Goal: Transaction & Acquisition: Purchase product/service

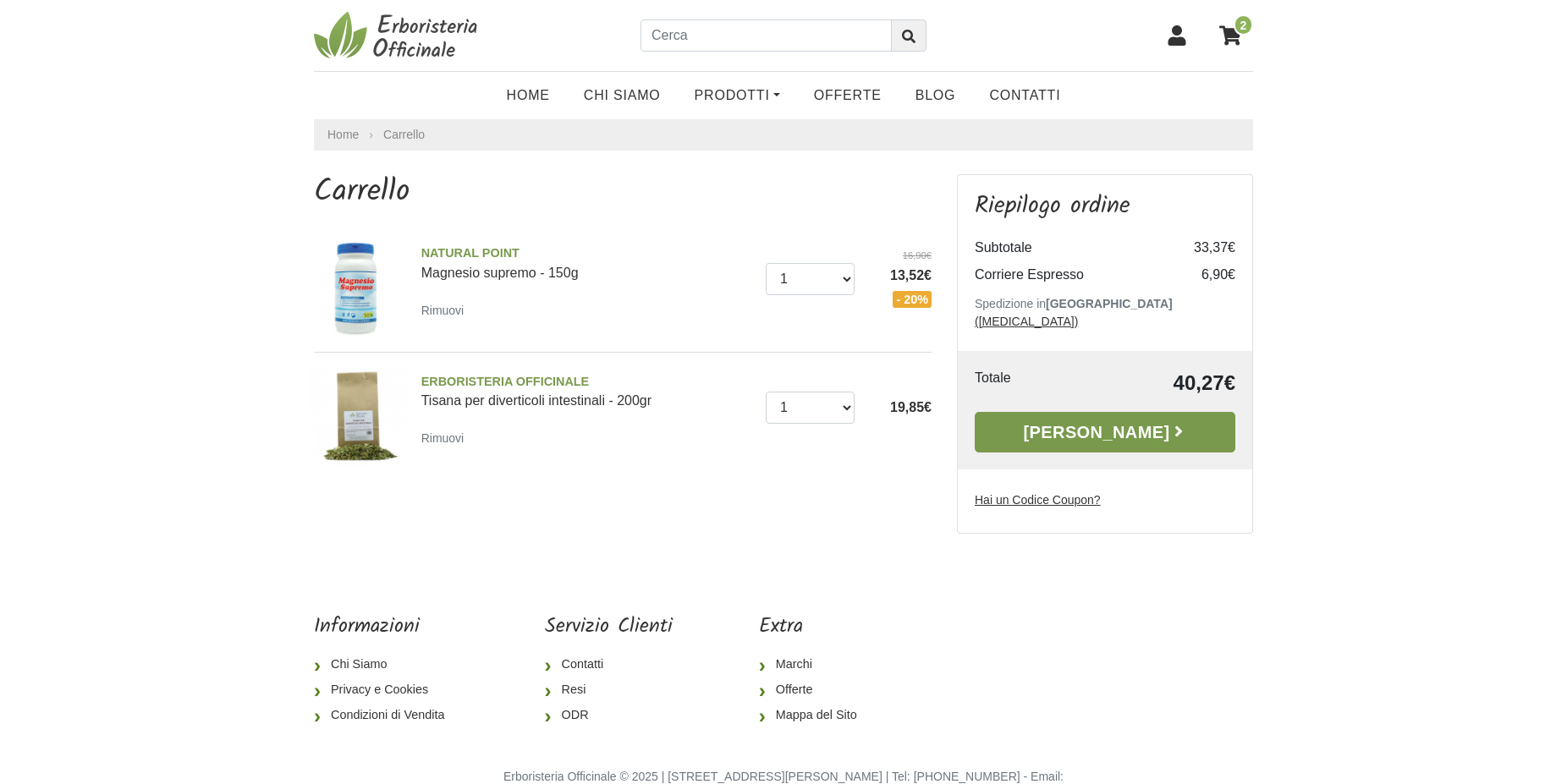
click at [1107, 412] on link "Alla Cassa" at bounding box center [1105, 432] width 261 height 41
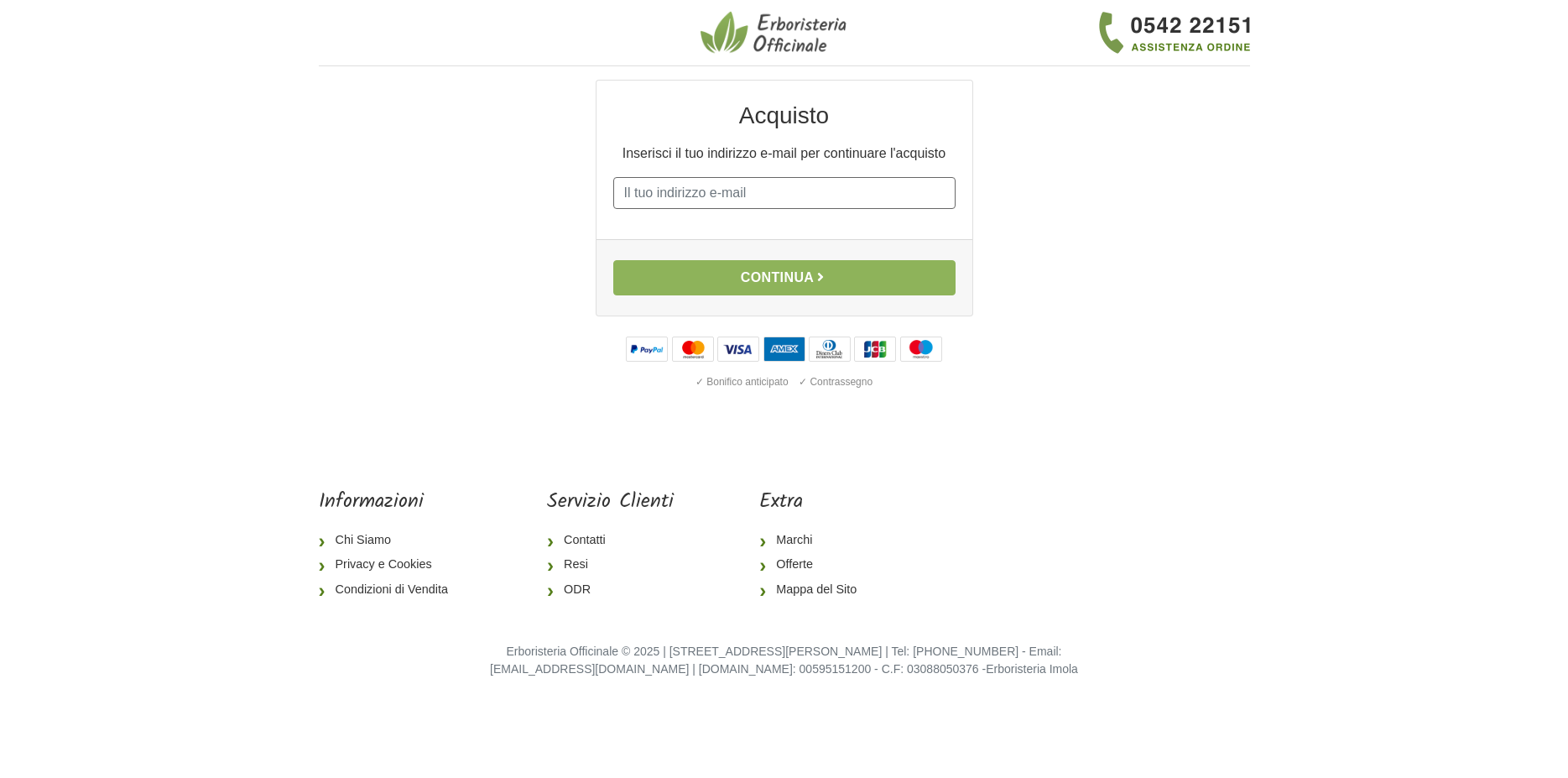
click at [642, 200] on input "E-mail" at bounding box center [784, 193] width 343 height 32
type input "[EMAIL_ADDRESS][DOMAIN_NAME]"
click at [765, 285] on button "Continua" at bounding box center [784, 278] width 343 height 35
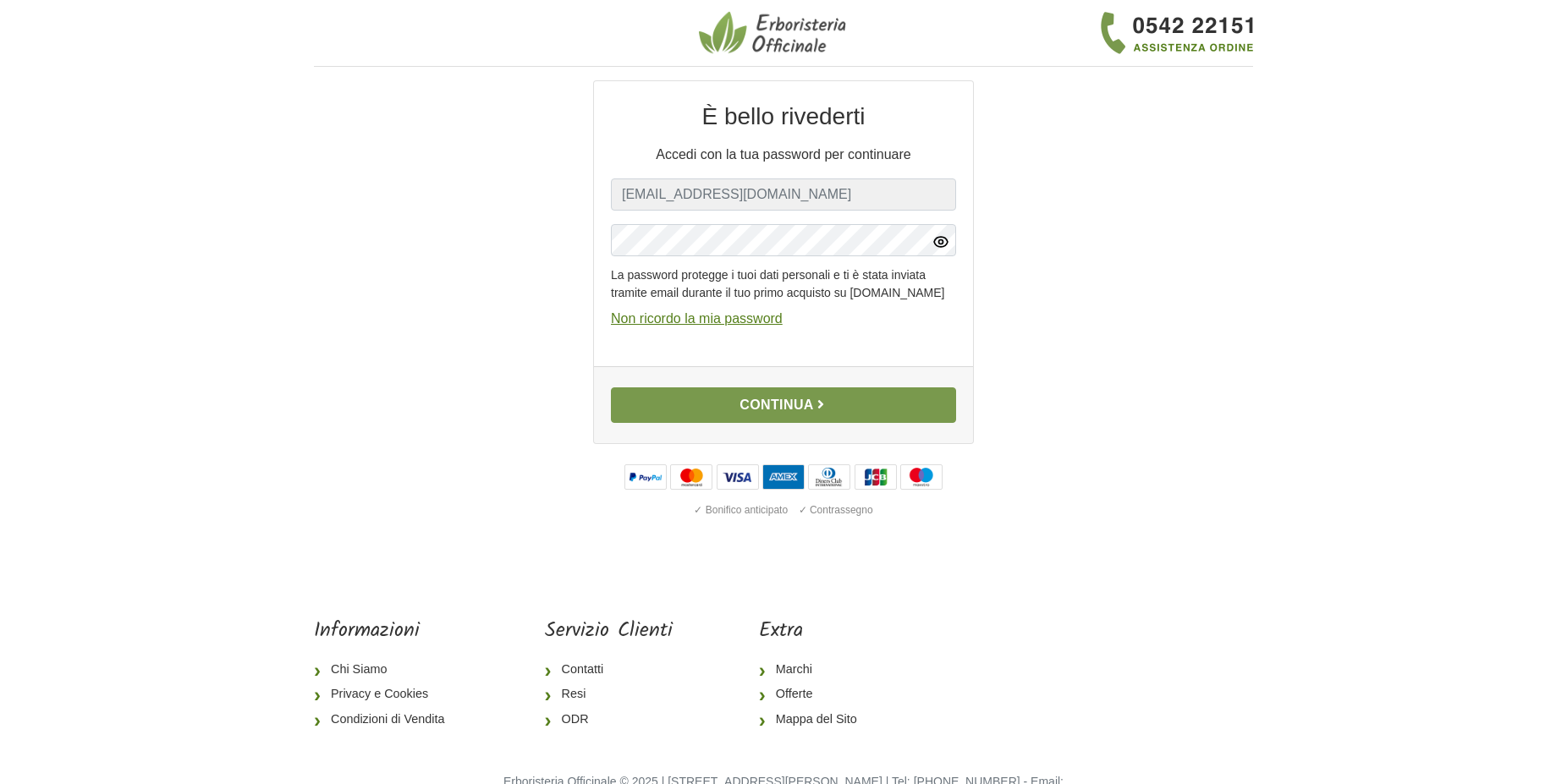
click at [799, 419] on button "Continua" at bounding box center [784, 405] width 346 height 36
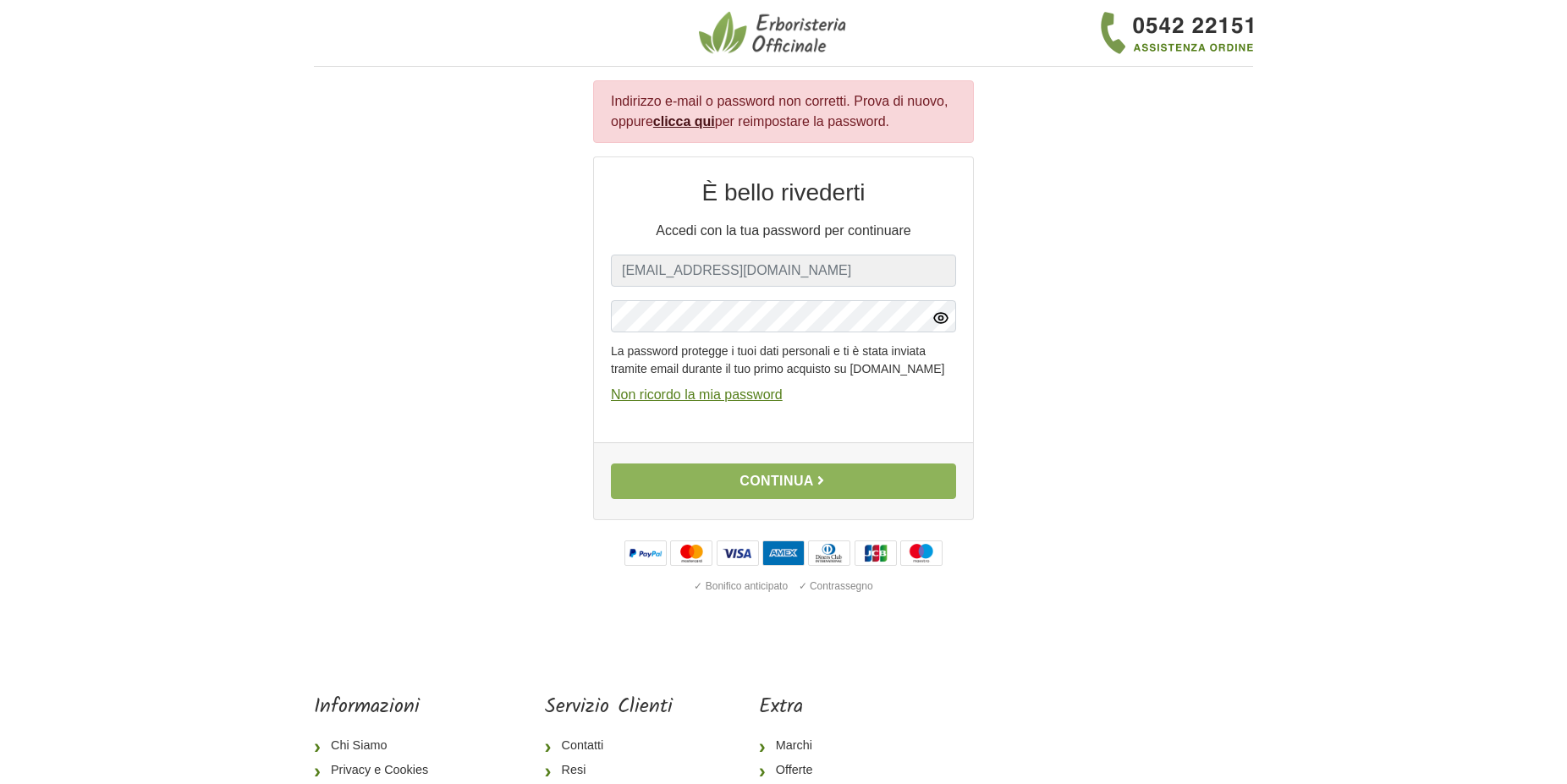
click at [690, 121] on link "clicca qui" at bounding box center [684, 121] width 62 height 15
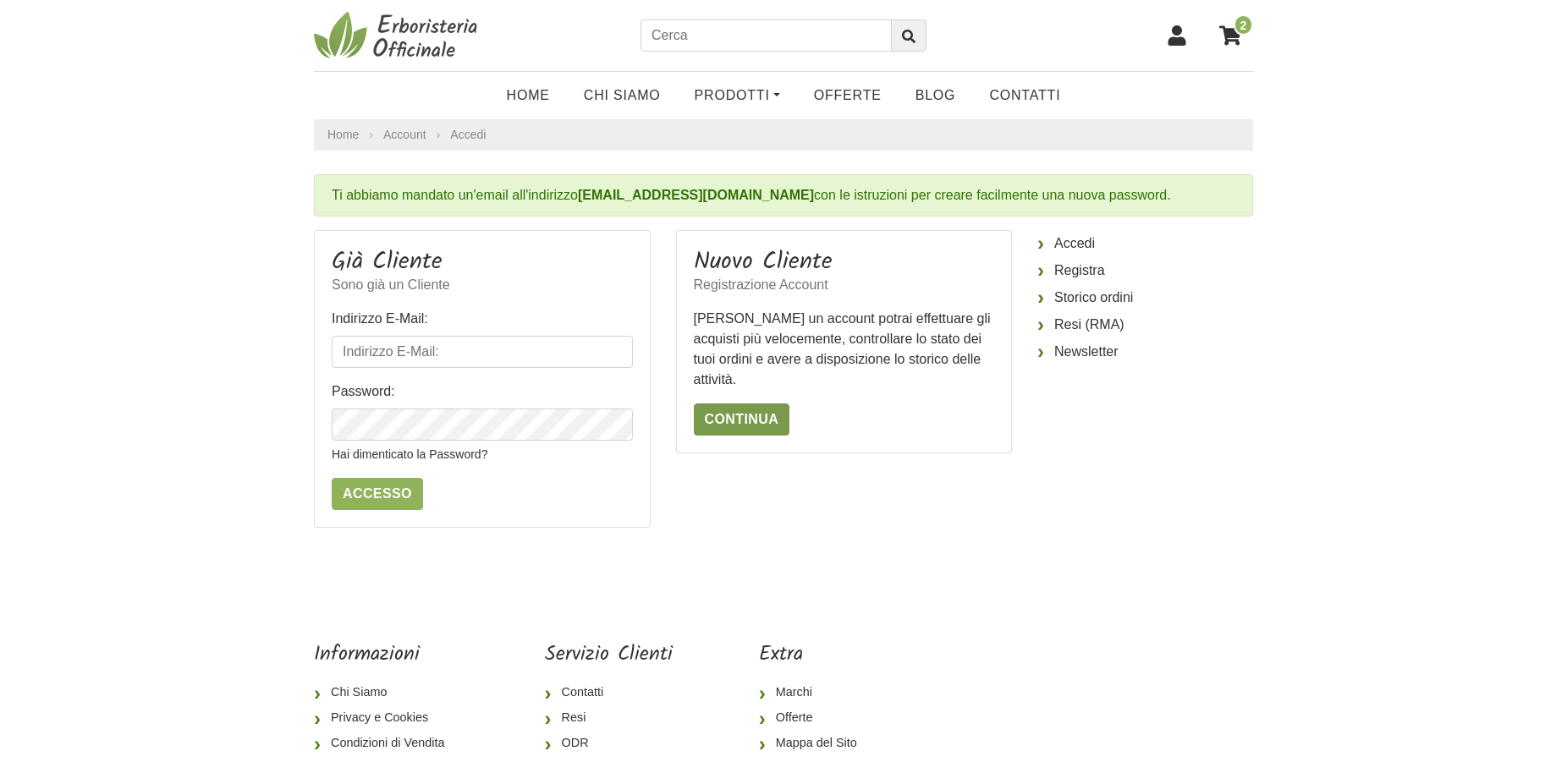
click at [739, 416] on link "Continua" at bounding box center [742, 419] width 97 height 32
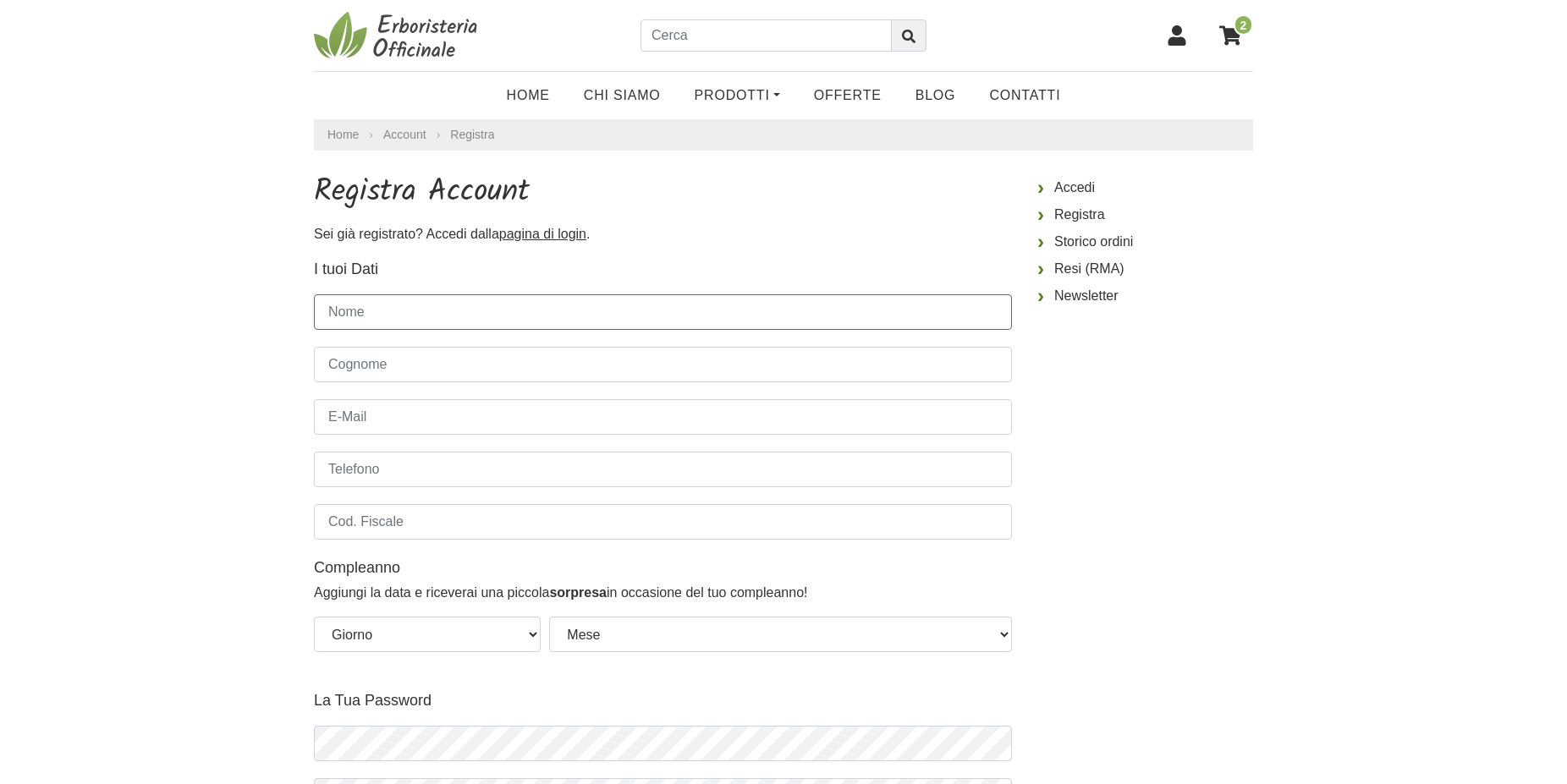
click at [363, 311] on input "Nome" at bounding box center [662, 312] width 698 height 36
type input "IONE"
click at [346, 366] on input "Cognome" at bounding box center [662, 364] width 698 height 36
type input "MARCHESELLI"
click at [338, 416] on input "E-Mail" at bounding box center [662, 417] width 698 height 36
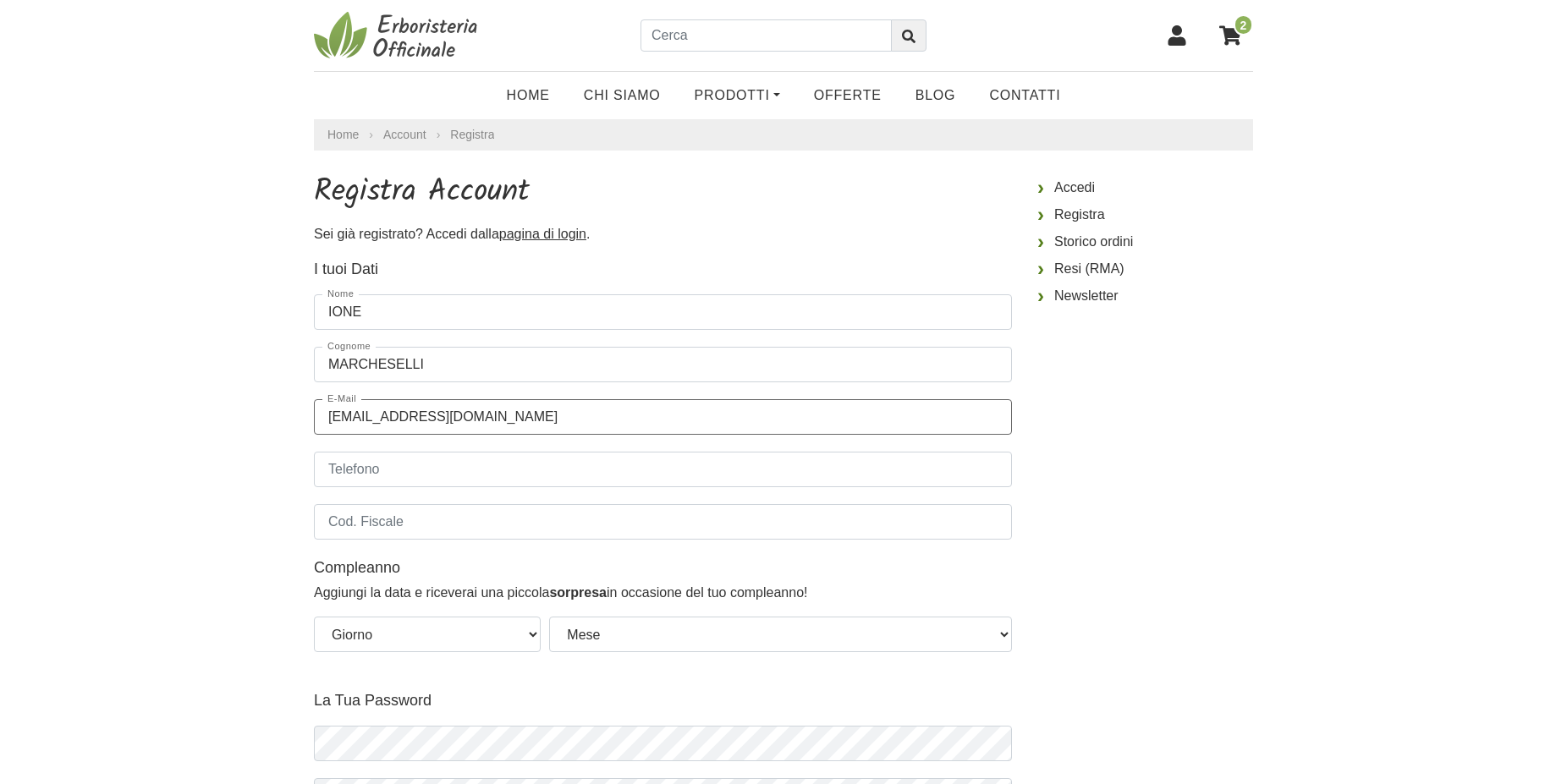
type input "[EMAIL_ADDRESS][DOMAIN_NAME]"
click at [330, 472] on input "Telefono" at bounding box center [662, 469] width 698 height 36
type input "3387917692"
click at [334, 514] on input "Cod. Fiscale" at bounding box center [662, 521] width 698 height 36
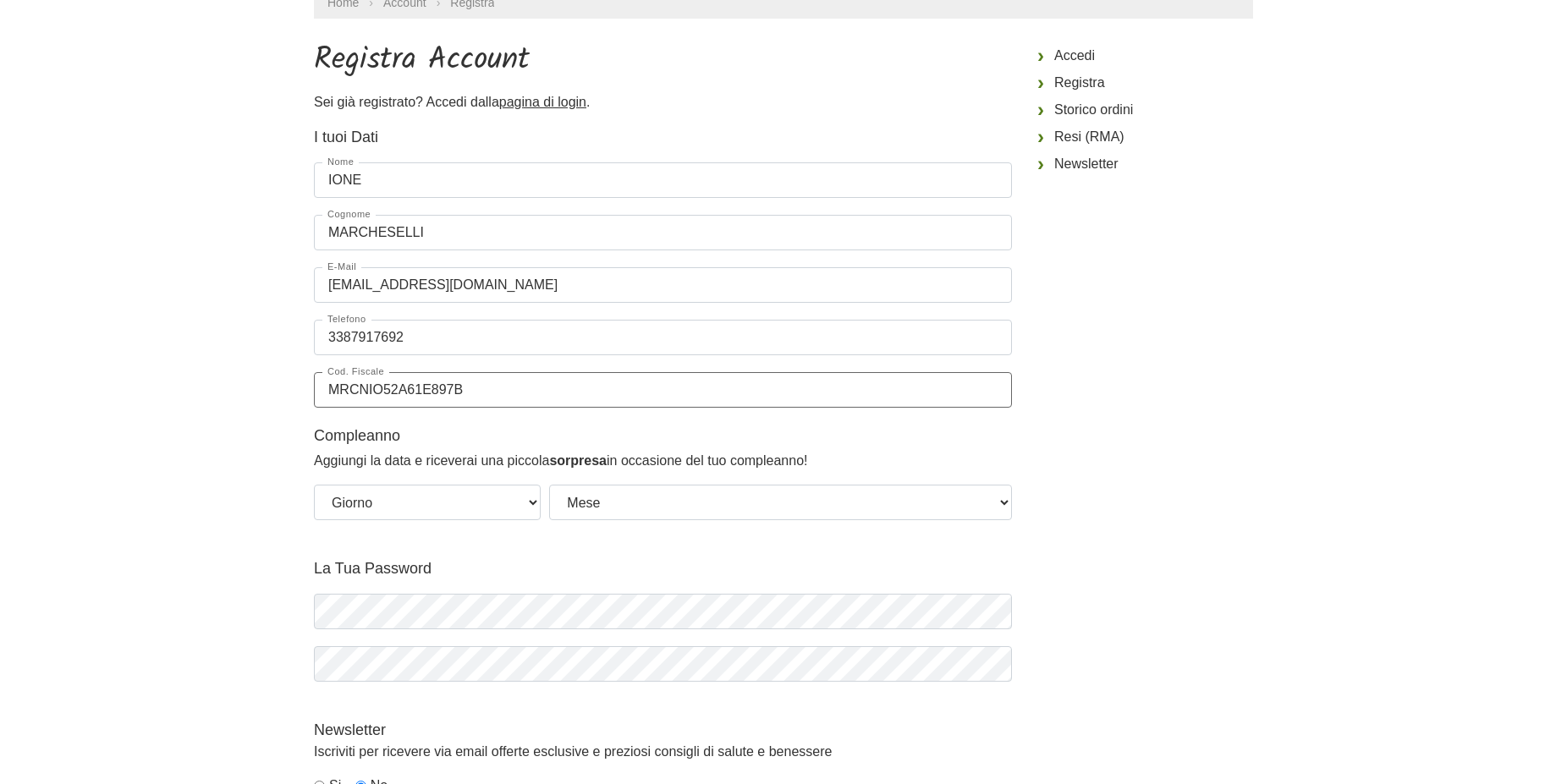
scroll to position [172, 0]
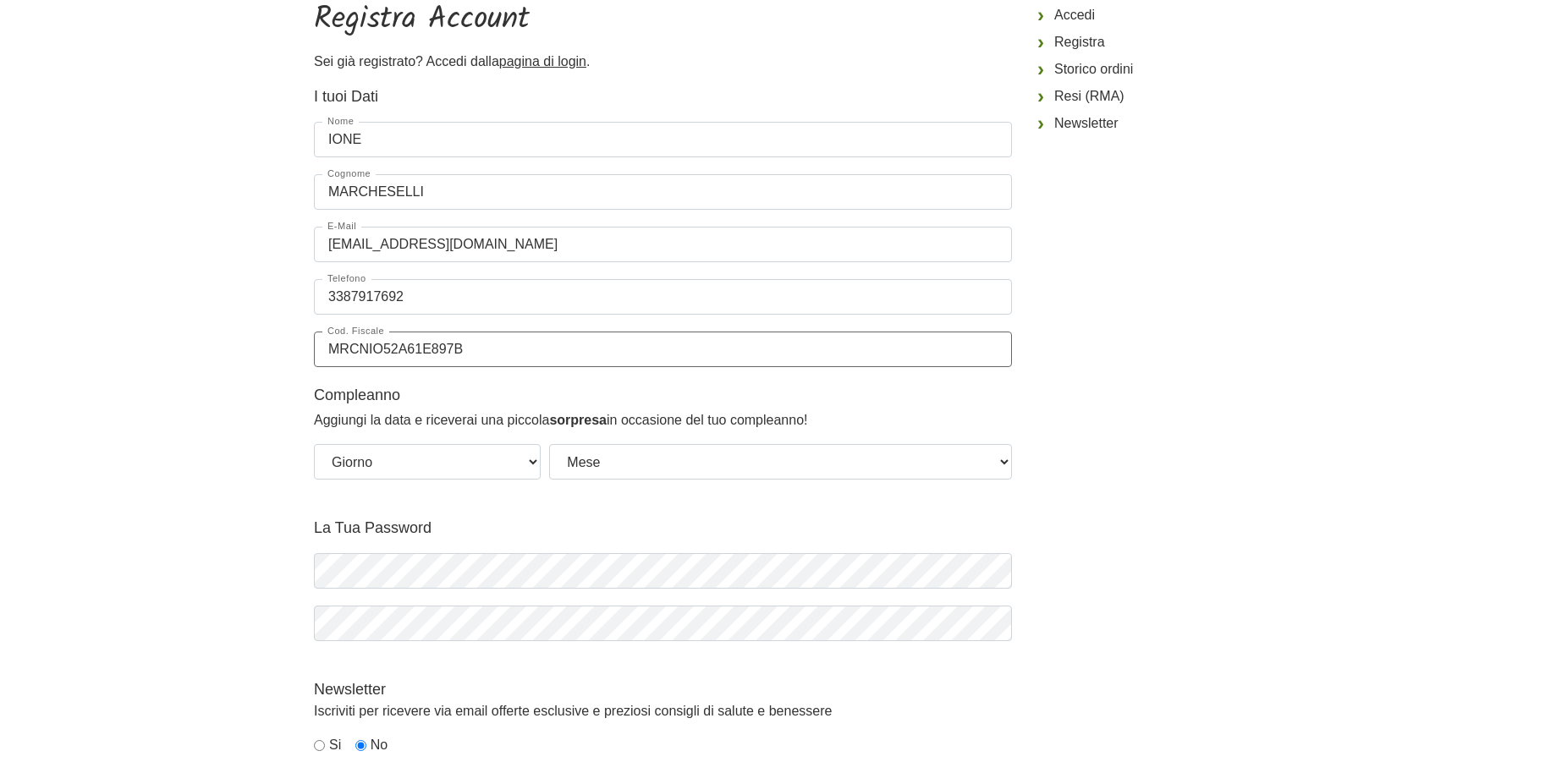
type input "MRCNIO52A61E897B"
click at [314, 444] on select "Giorno 01 02 03 04 05 06 07 08 09 10 11 12 13 14 15 16 17 18 19 20 21 22 23 24 …" at bounding box center [427, 461] width 227 height 36
select select "21"
click option "21" at bounding box center [0, 0] width 0 height 0
click at [549, 444] on select "Mese Gennaio Febbraio Marzo Aprile Maggio Giugno Luglio Agosto Settembre Ottobr…" at bounding box center [780, 461] width 462 height 36
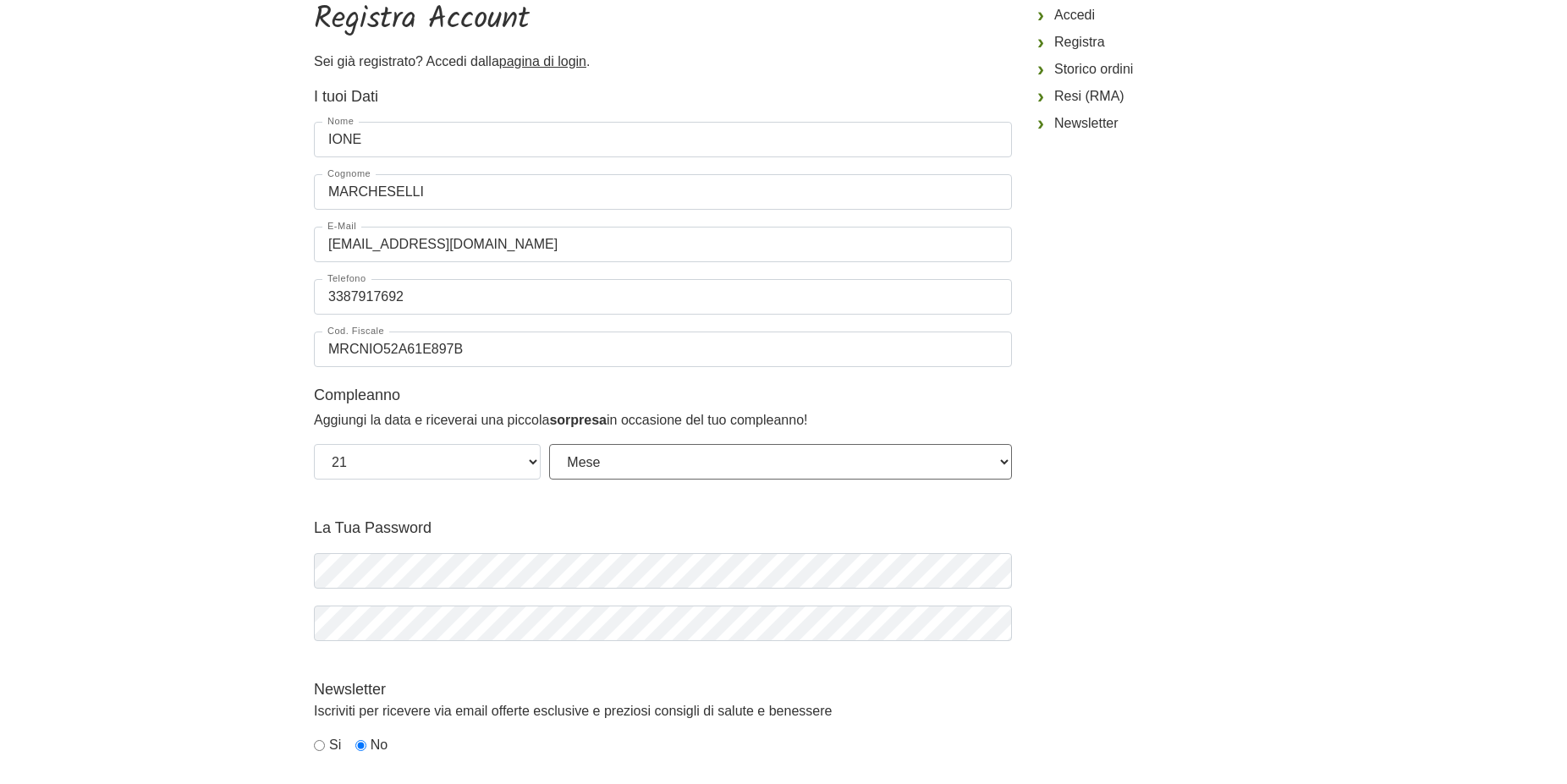
select select "01"
click option "Gennaio" at bounding box center [0, 0] width 0 height 0
click at [1000, 573] on icon "button" at bounding box center [997, 570] width 5 height 5
click at [996, 625] on icon "button" at bounding box center [997, 623] width 17 height 17
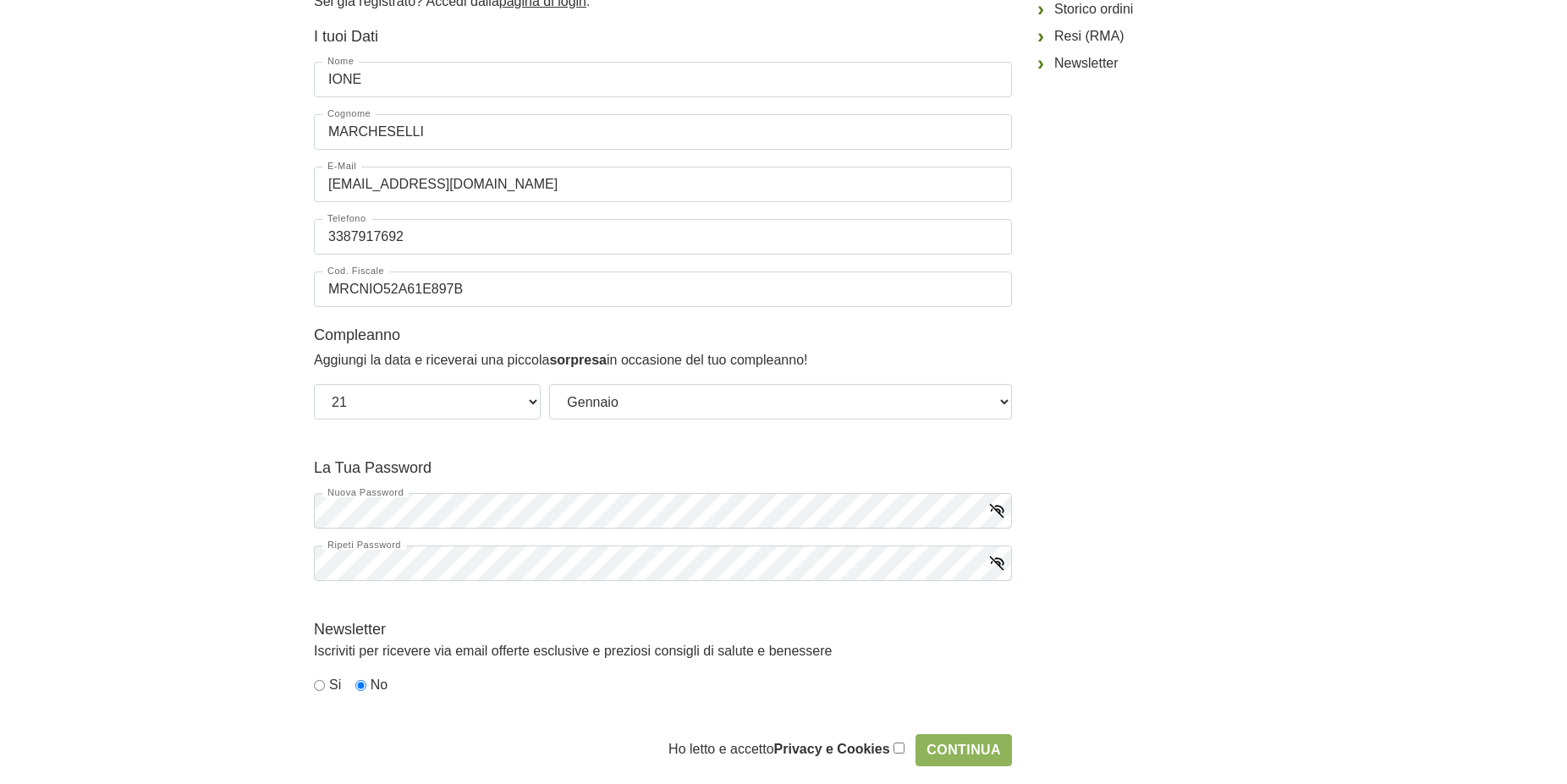
scroll to position [259, 0]
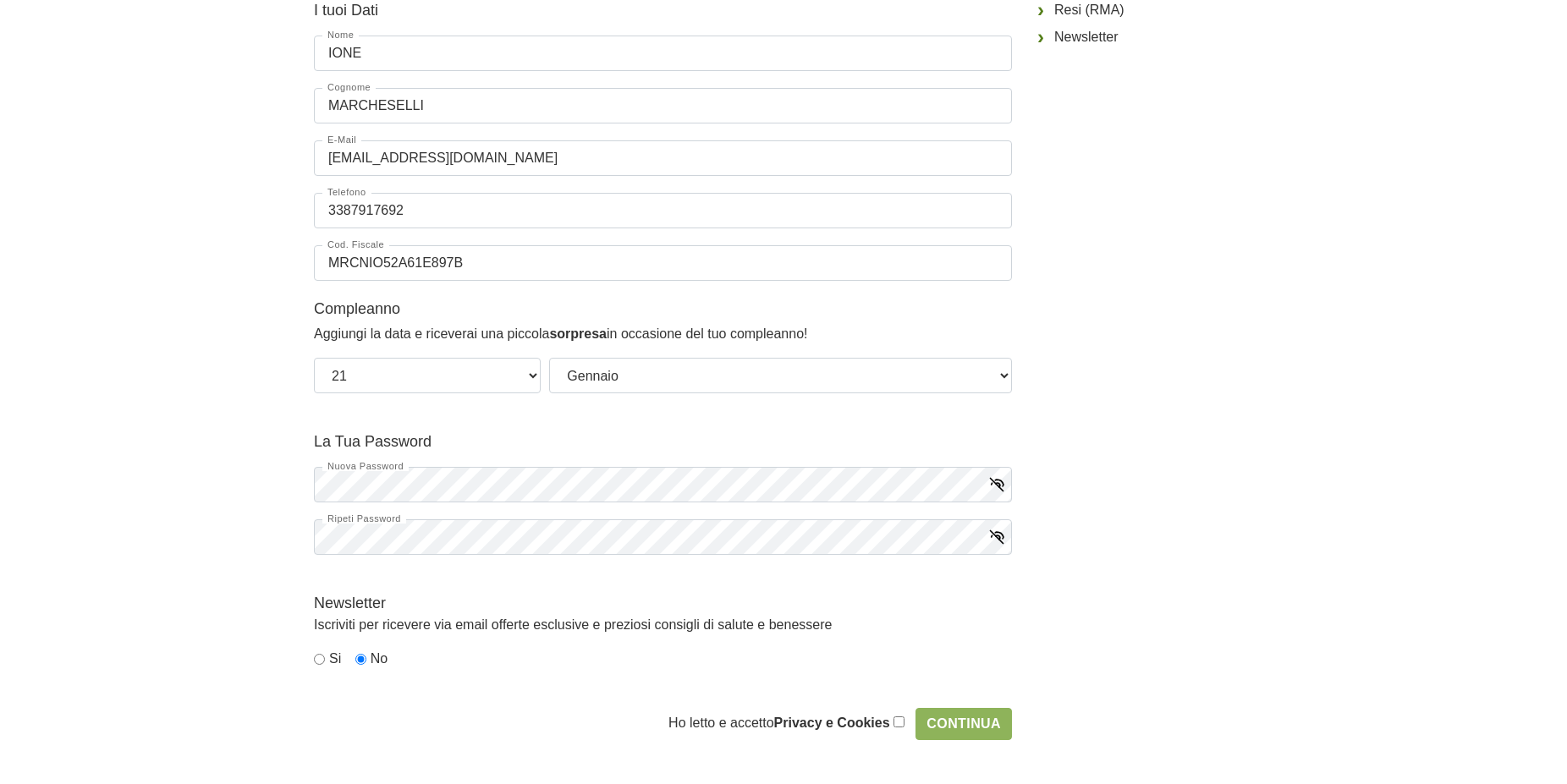
click at [322, 661] on input "radio" at bounding box center [319, 659] width 11 height 11
radio input "true"
click at [981, 722] on input "Continua" at bounding box center [964, 724] width 97 height 32
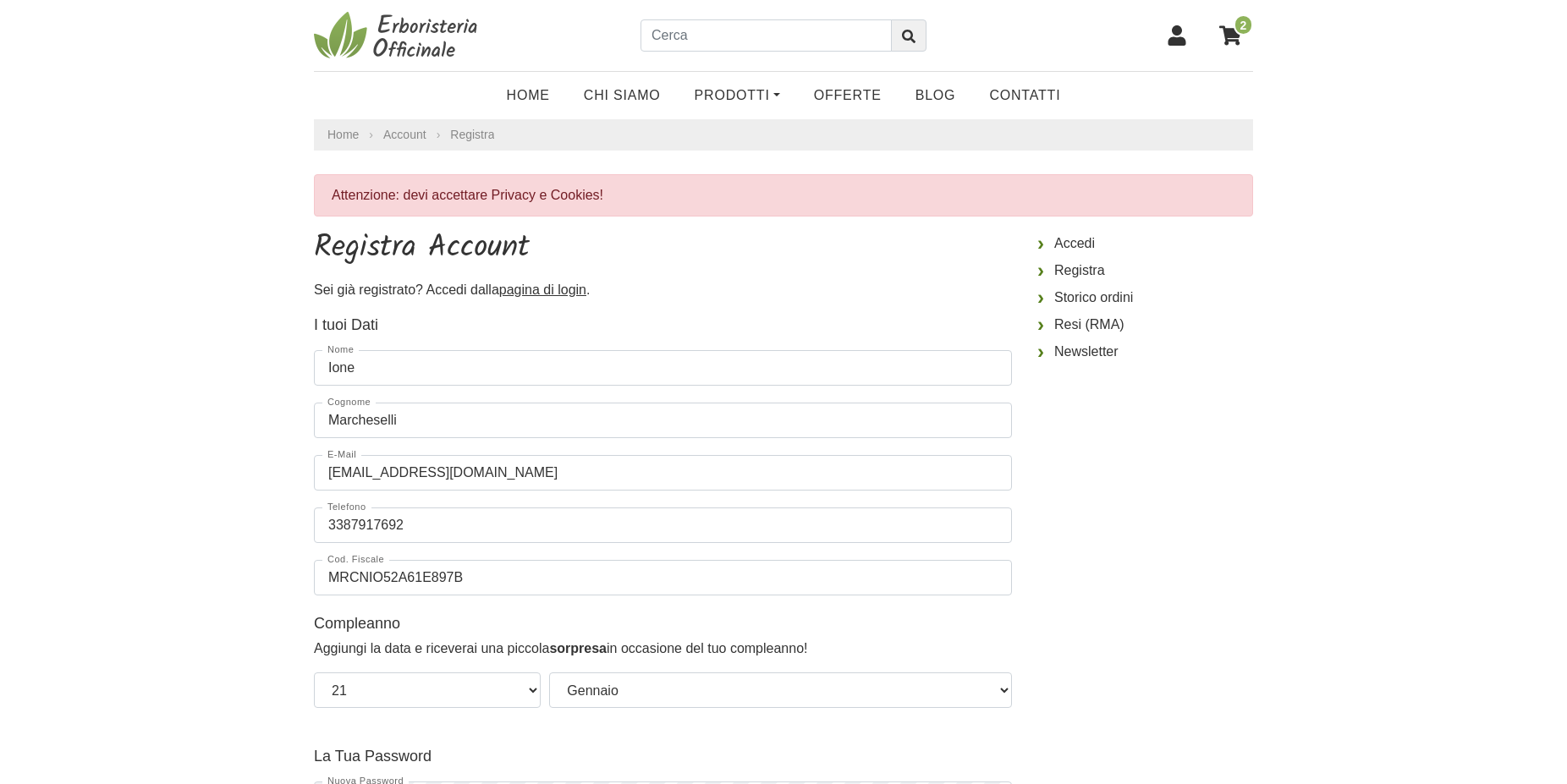
select select "21"
select select "01"
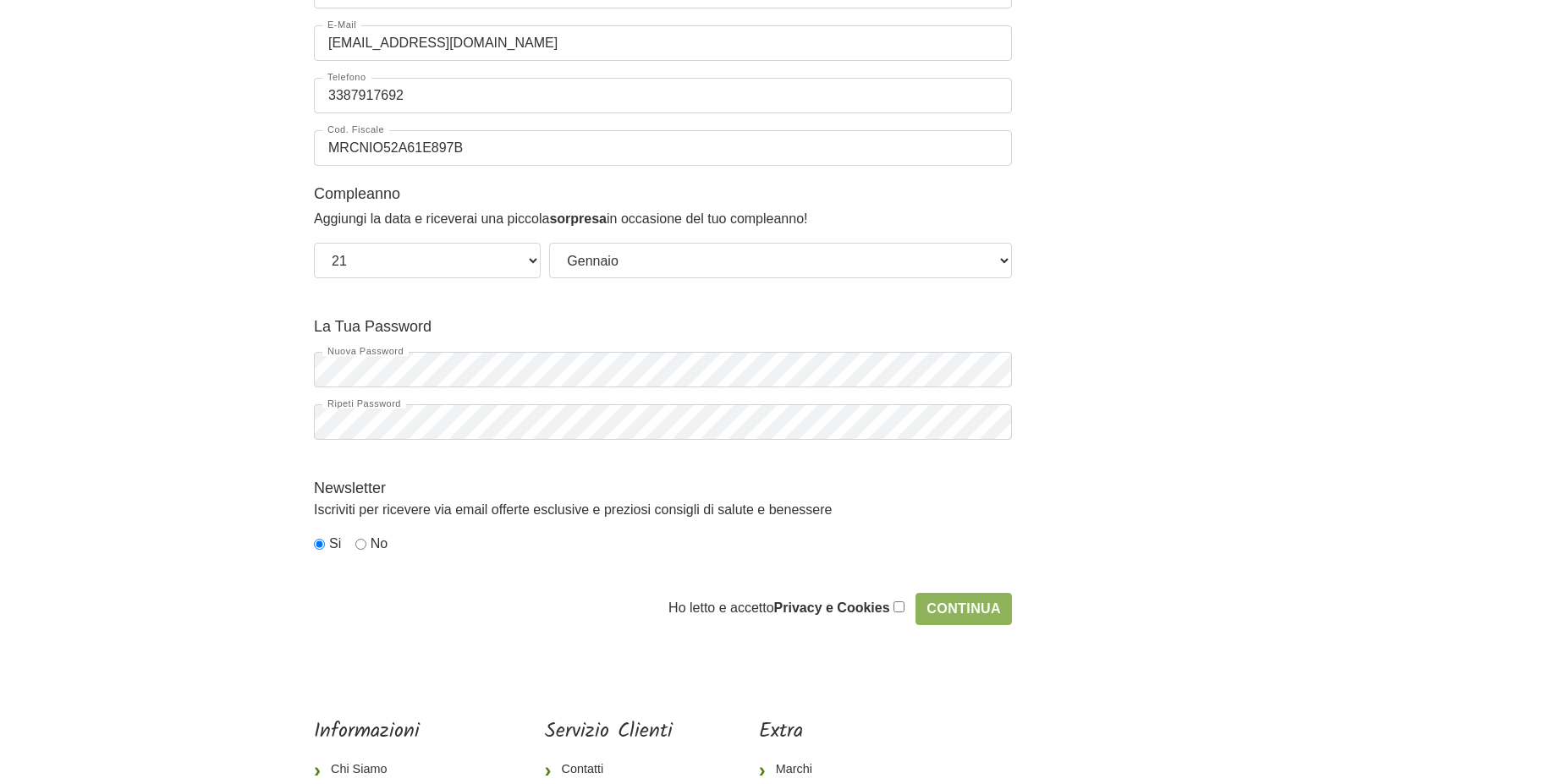
scroll to position [518, 0]
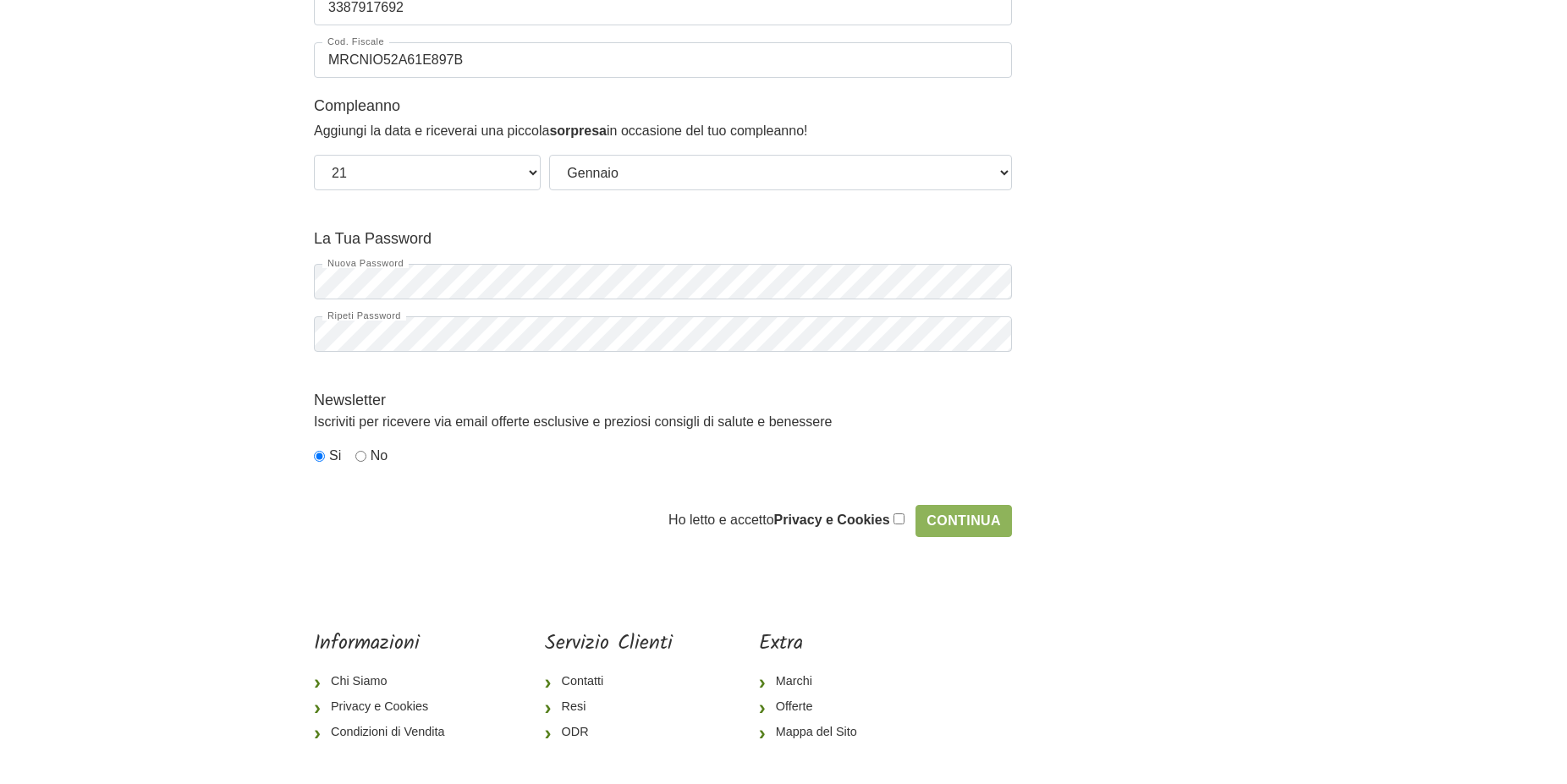
click at [898, 520] on input "checkbox" at bounding box center [899, 519] width 11 height 11
checkbox input "true"
click at [947, 521] on input "Continua" at bounding box center [964, 521] width 97 height 32
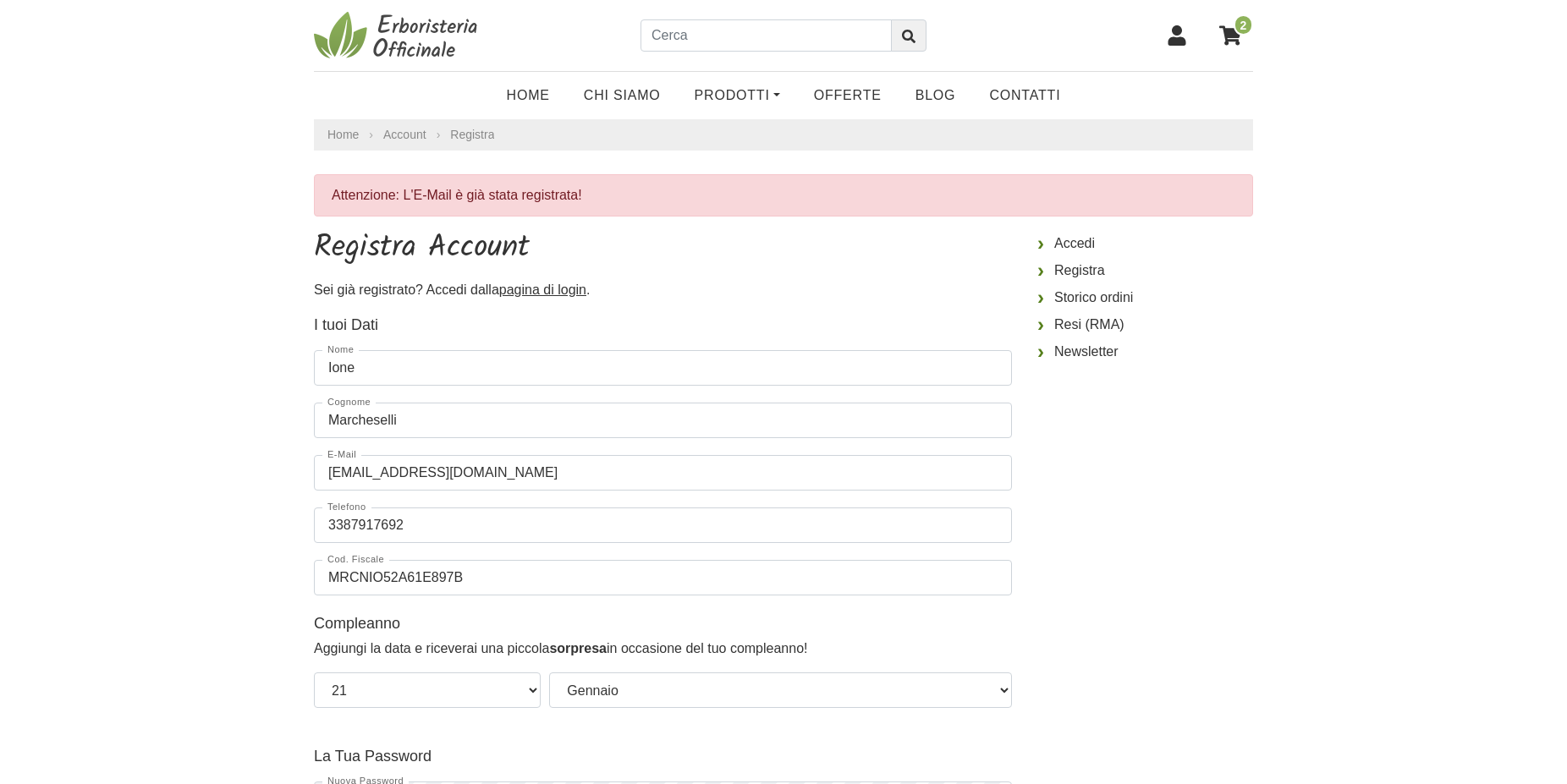
select select "21"
select select "01"
click at [520, 292] on u "pagina di login" at bounding box center [543, 290] width 88 height 15
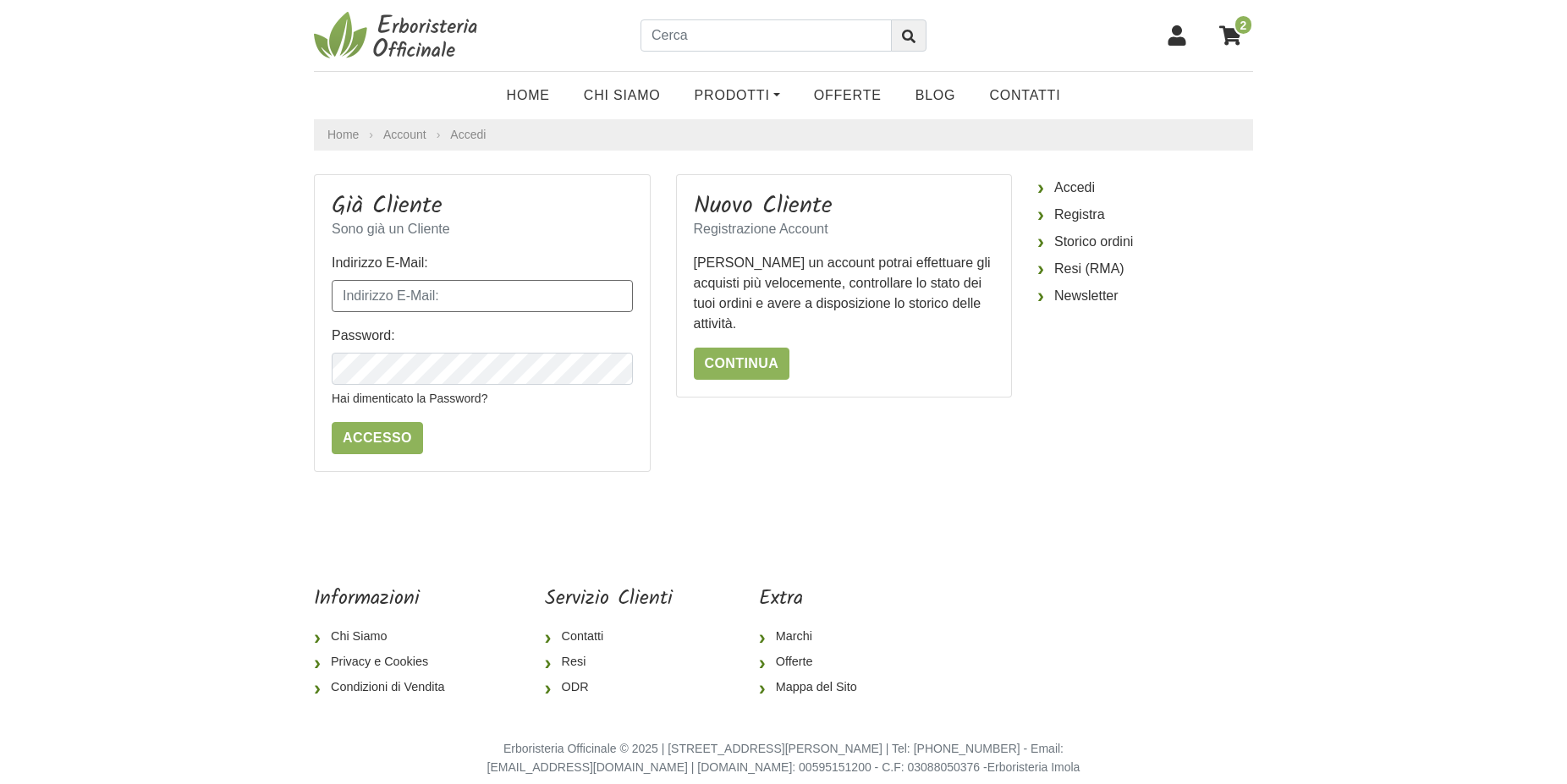
click at [359, 296] on input "Indirizzo E-Mail:" at bounding box center [483, 295] width 301 height 32
type input "ione.m@outlook.it"
click at [351, 432] on input "Accesso" at bounding box center [378, 438] width 91 height 32
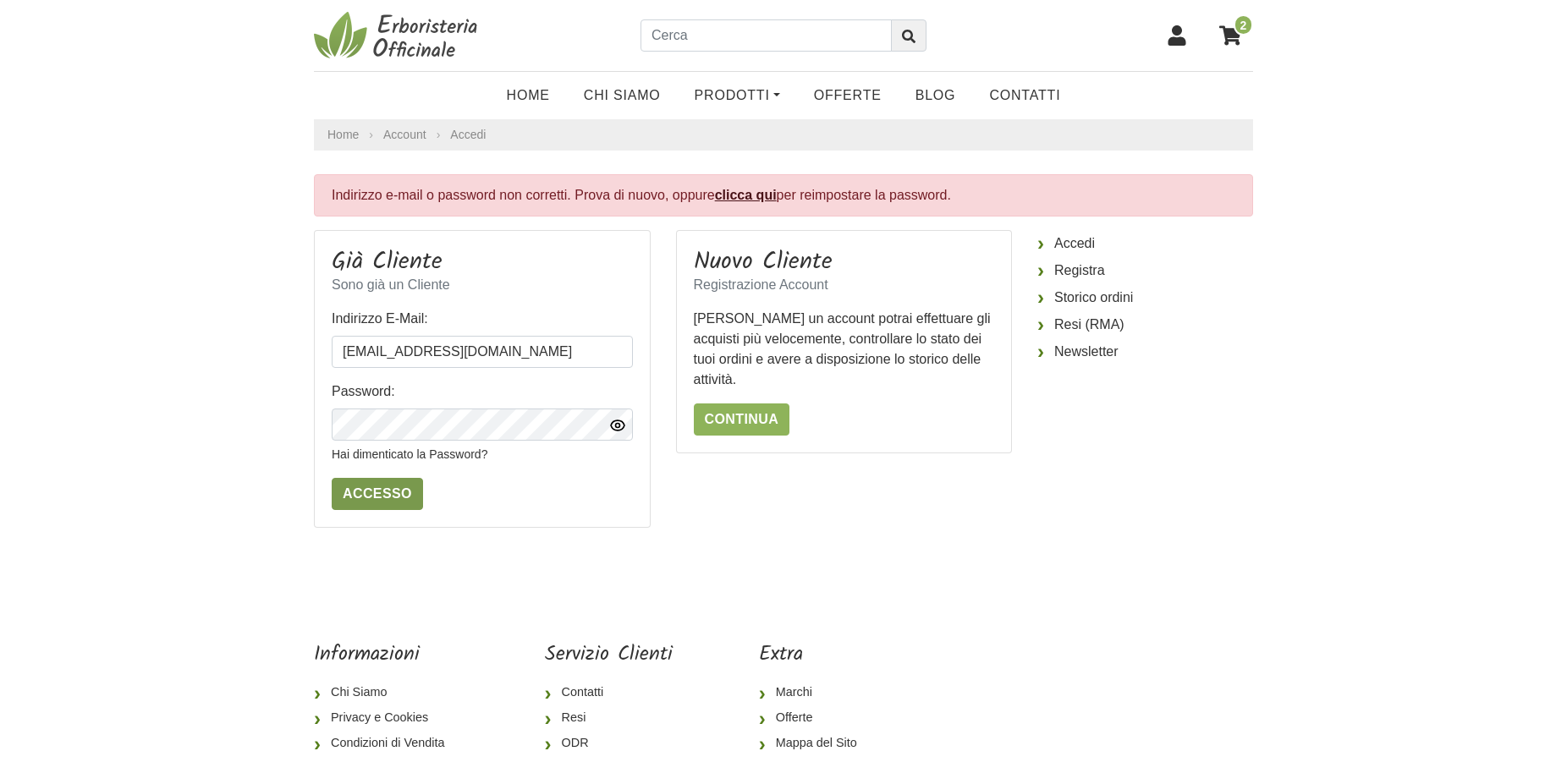
click at [383, 486] on input "Accesso" at bounding box center [378, 493] width 91 height 32
click at [419, 454] on link "Hai dimenticato la Password?" at bounding box center [410, 454] width 156 height 14
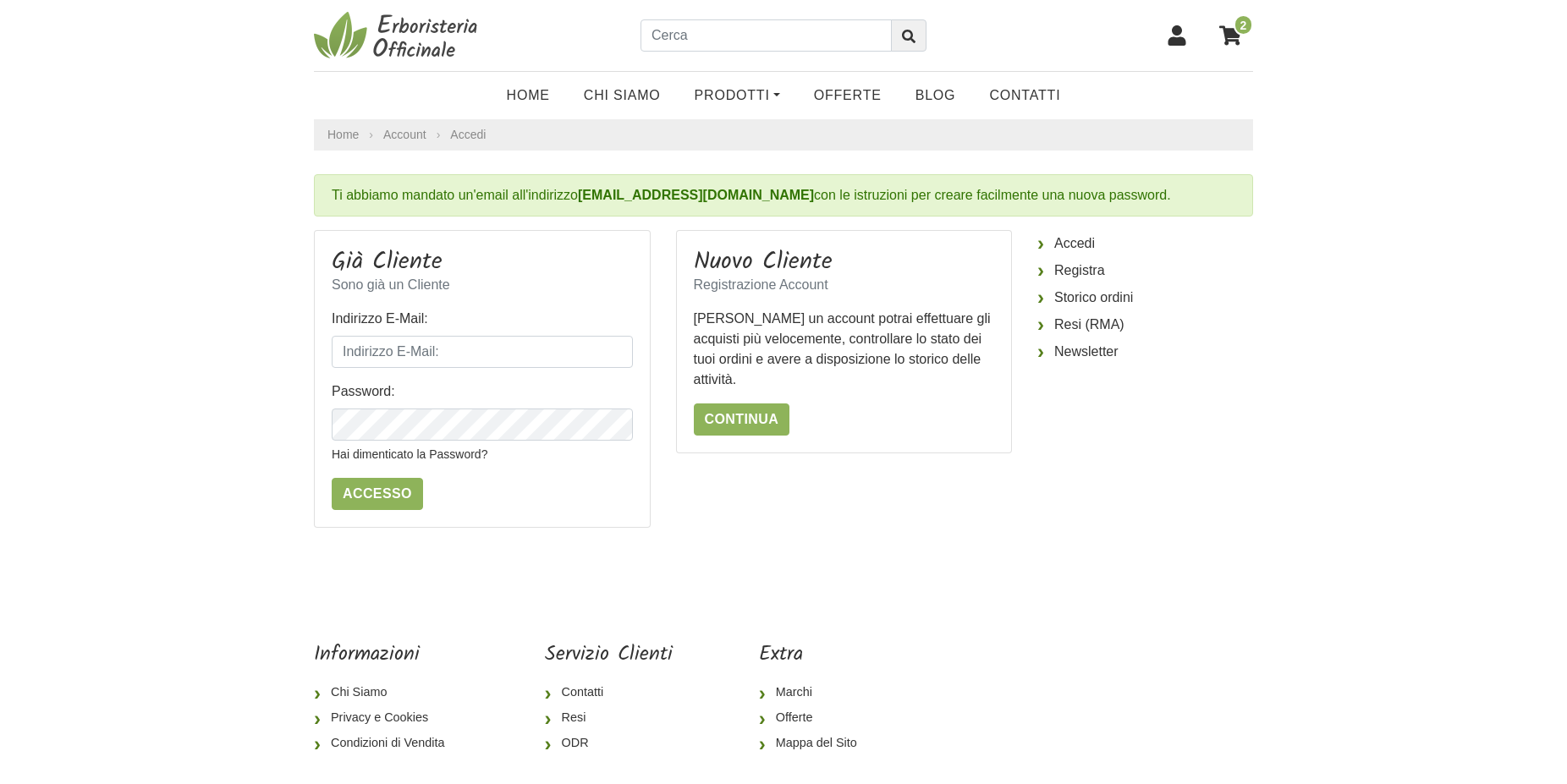
click at [1240, 23] on span "2" at bounding box center [1243, 25] width 19 height 21
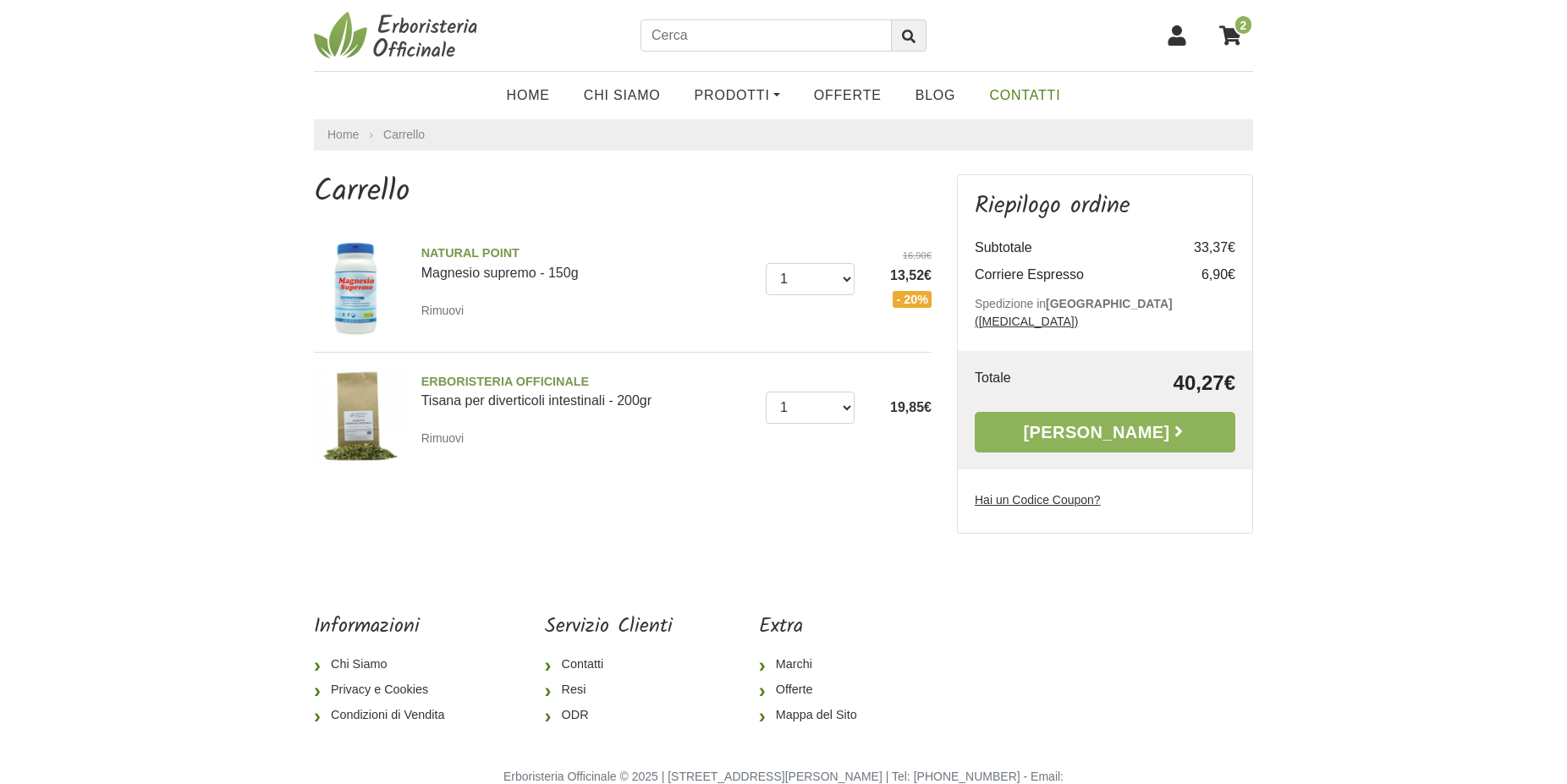
click at [1025, 97] on link "Contatti" at bounding box center [1024, 95] width 105 height 34
click at [1170, 423] on icon at bounding box center [1178, 431] width 17 height 17
click at [1130, 416] on link "[PERSON_NAME]" at bounding box center [1105, 432] width 261 height 41
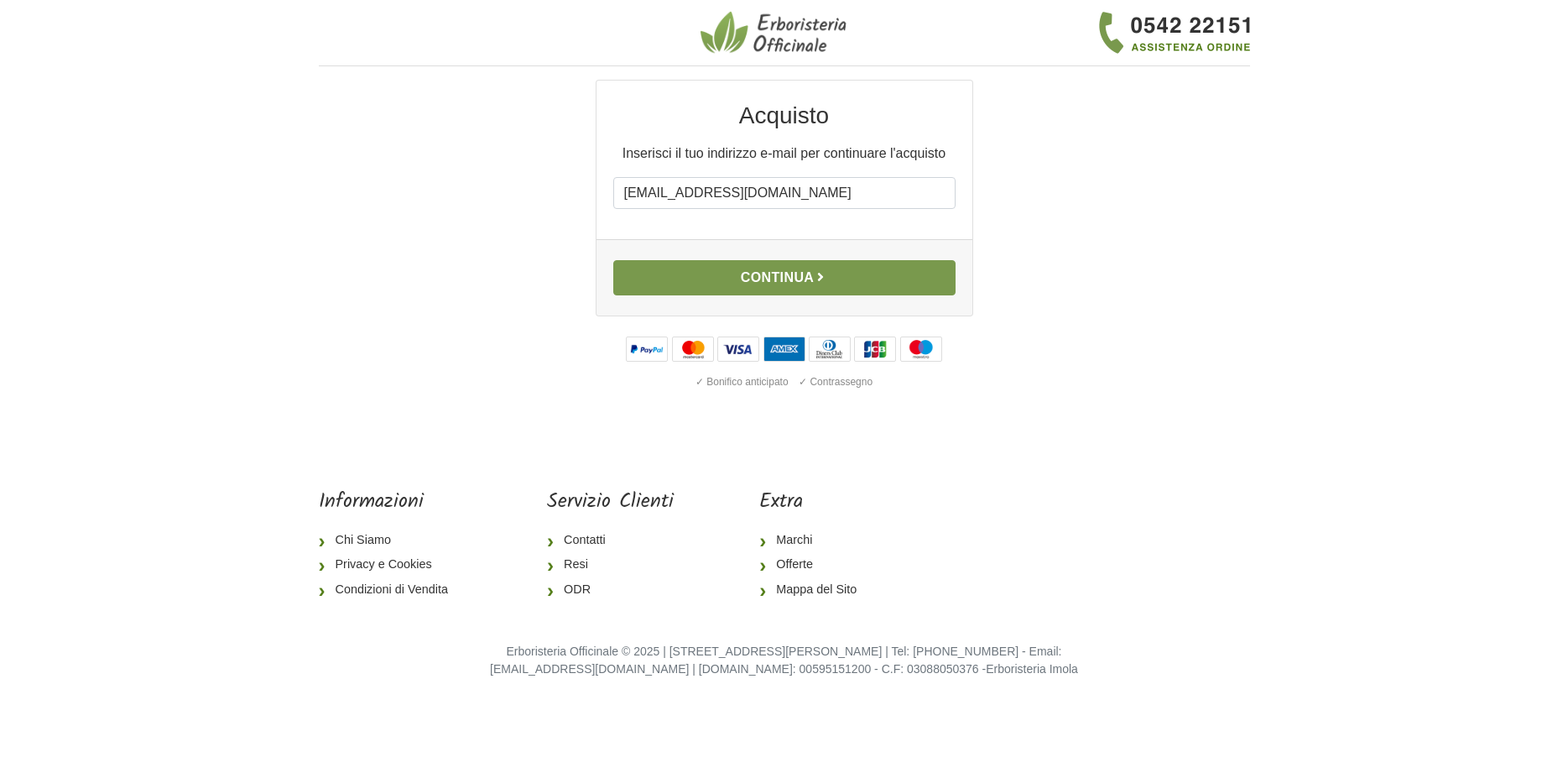
click at [765, 272] on button "Continua" at bounding box center [784, 278] width 343 height 35
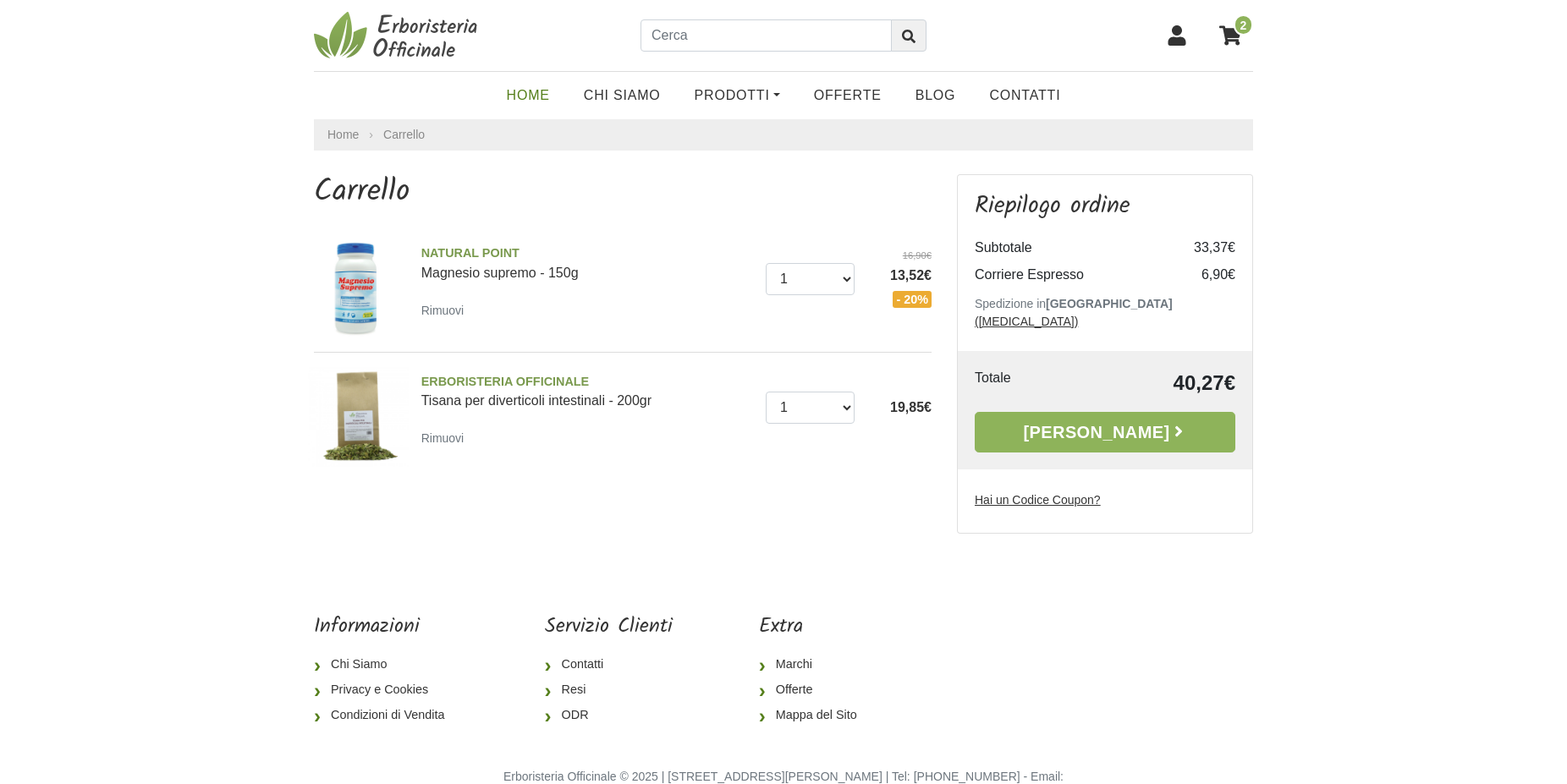
click at [545, 94] on link "Home" at bounding box center [528, 95] width 77 height 34
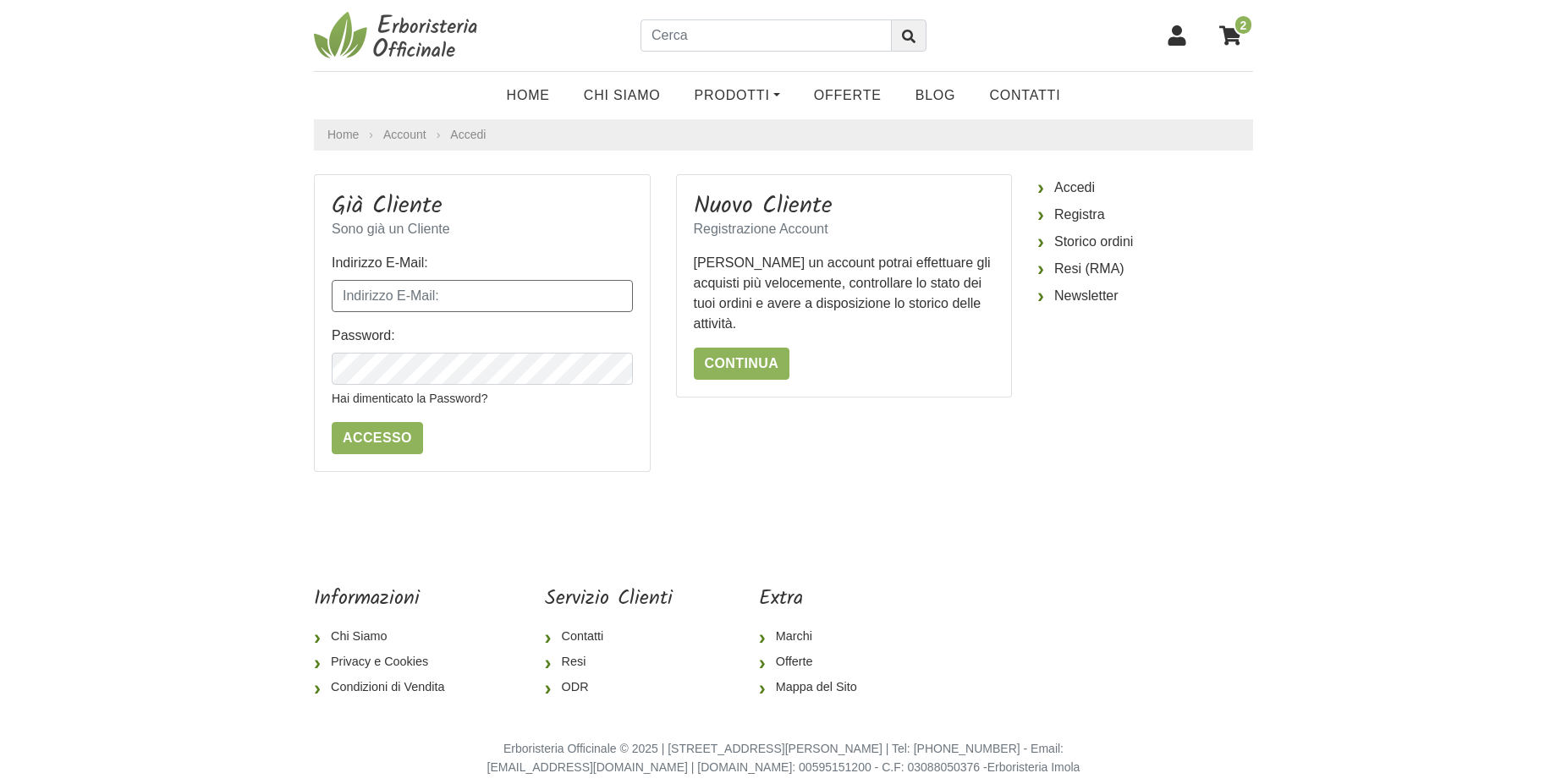
click at [363, 294] on input "Indirizzo E-Mail:" at bounding box center [483, 295] width 301 height 32
type input "[EMAIL_ADDRESS][DOMAIN_NAME]"
click at [384, 401] on link "Hai dimenticato la Password?" at bounding box center [410, 398] width 156 height 14
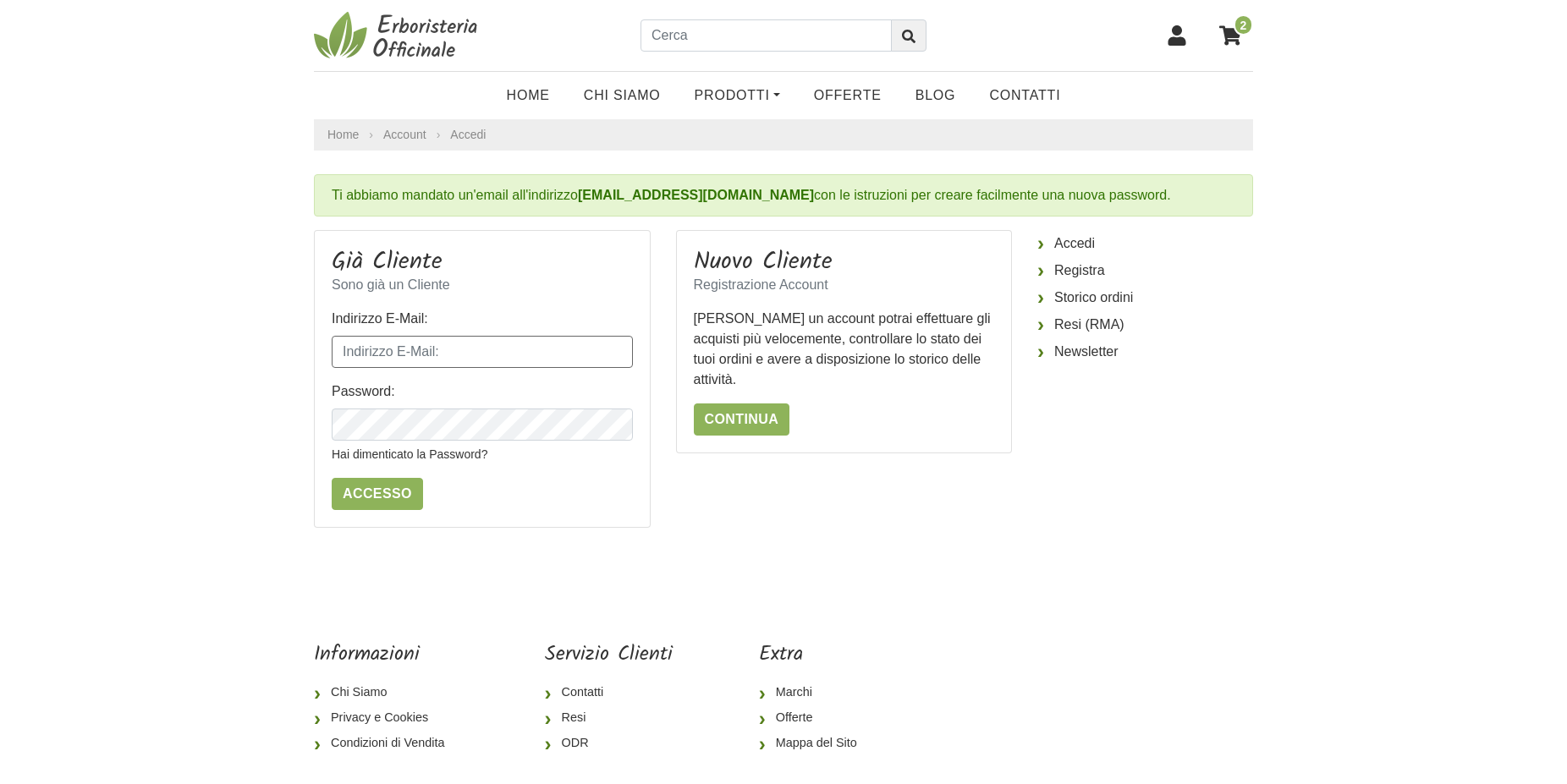
click at [372, 357] on input "Indirizzo E-Mail:" at bounding box center [483, 351] width 301 height 32
type input "[EMAIL_ADDRESS][DOMAIN_NAME]"
click at [377, 457] on link "Hai dimenticato la Password?" at bounding box center [410, 454] width 156 height 14
